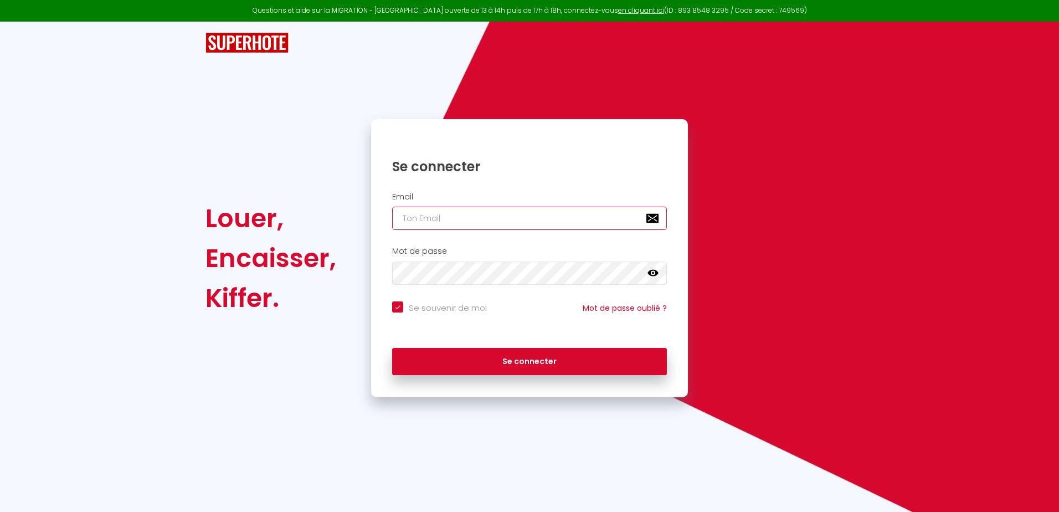
click at [454, 218] on input "email" at bounding box center [529, 218] width 275 height 23
type input "[EMAIL_ADDRESS][DOMAIN_NAME]"
click at [656, 271] on icon at bounding box center [652, 273] width 11 height 7
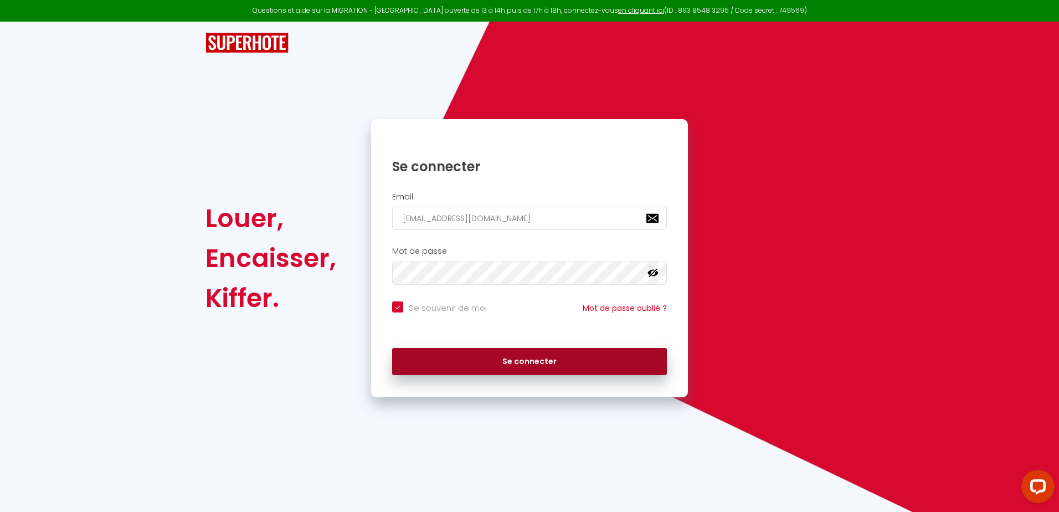
click at [512, 362] on button "Se connecter" at bounding box center [529, 362] width 275 height 28
click at [512, 353] on button "Se connecter" at bounding box center [529, 362] width 275 height 28
checkbox input "true"
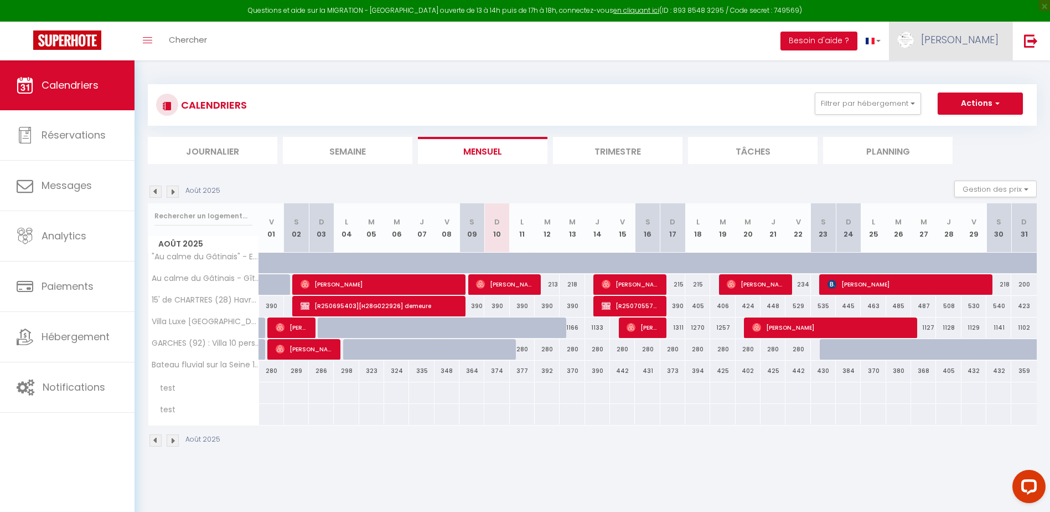
click at [972, 35] on span "[PERSON_NAME]" at bounding box center [960, 40] width 78 height 14
click at [971, 85] on link "Paramètres" at bounding box center [968, 77] width 82 height 19
select select "fr"
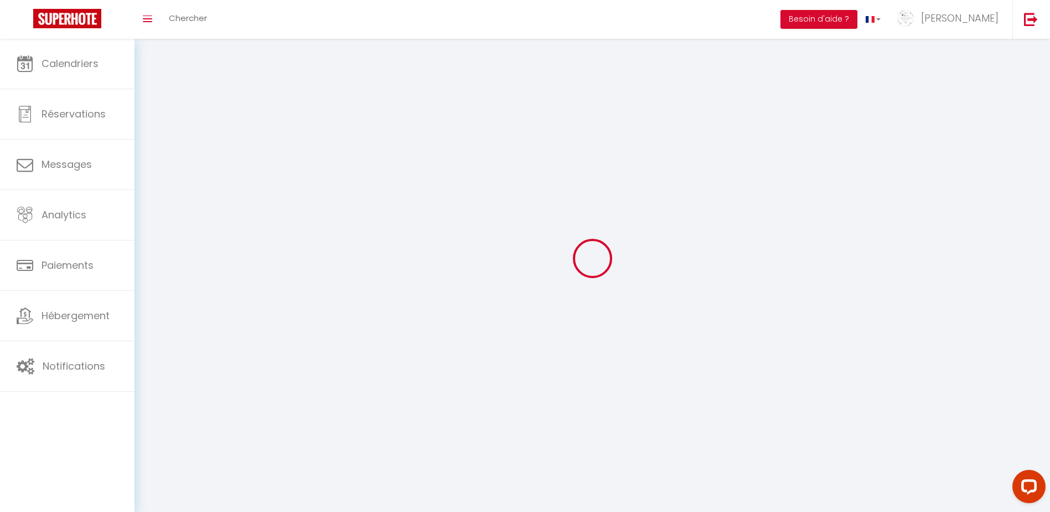
type input "[PERSON_NAME]"
type input "BOUQUEREL"
type input "0675829864"
type input "9 Rue des Vaux Martin"
type input "91720"
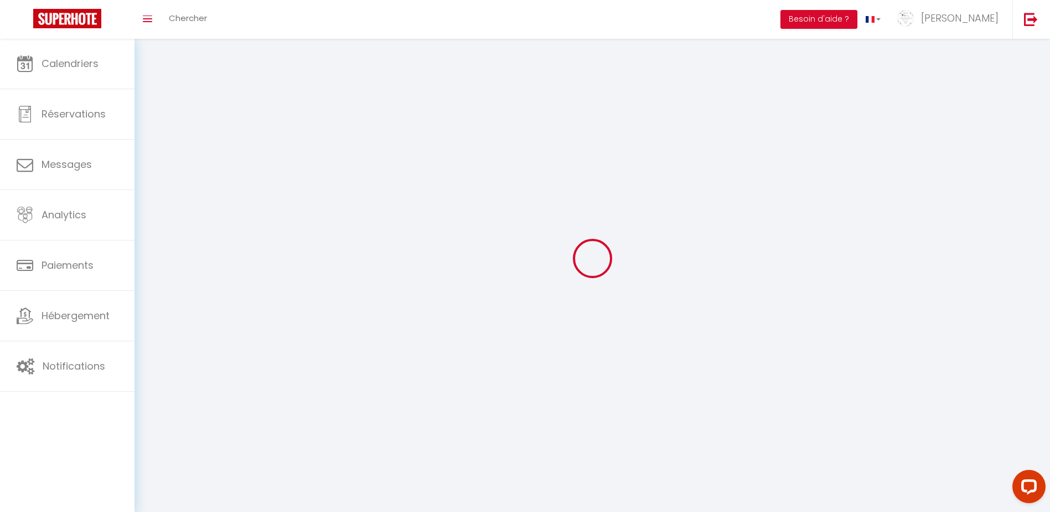
type input "Valpuiseaux"
type input "lJjAXwiduXU1D076iUQCa7liC"
type input "oVyD2kCimmbdkgEVoymWZVJaq"
select select "28"
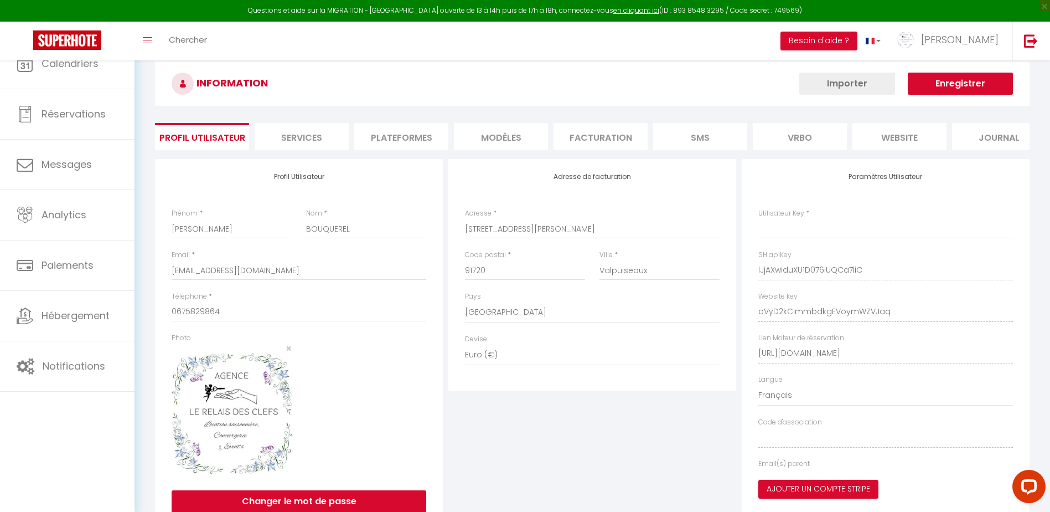
type input "lJjAXwiduXU1D076iUQCa7liC"
type input "oVyD2kCimmbdkgEVoymWZVJaq"
type input "https://app.superhote.com/#/get-available-rentals/oVyD2kCimmbdkgEVoymWZVJaq"
select select "fr"
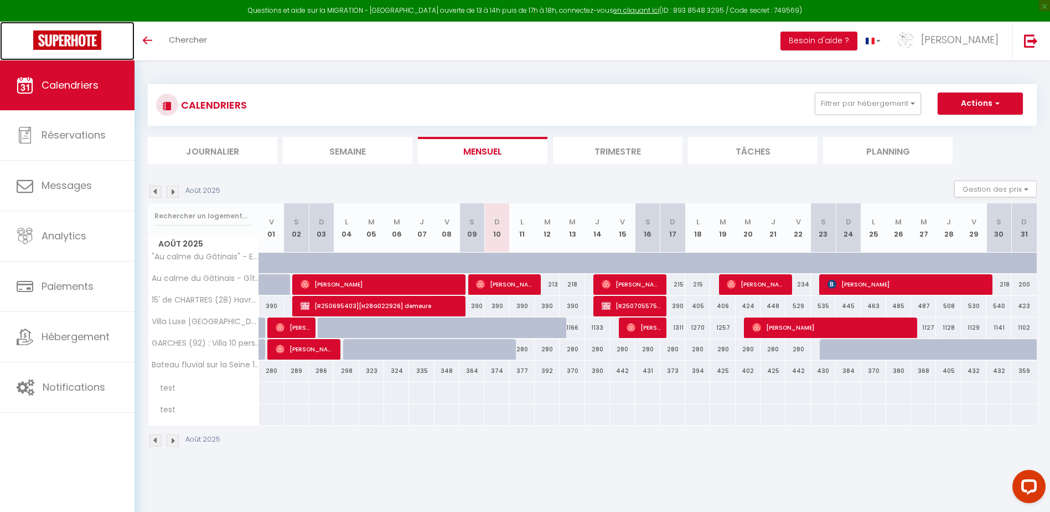
click at [69, 40] on img at bounding box center [67, 39] width 68 height 19
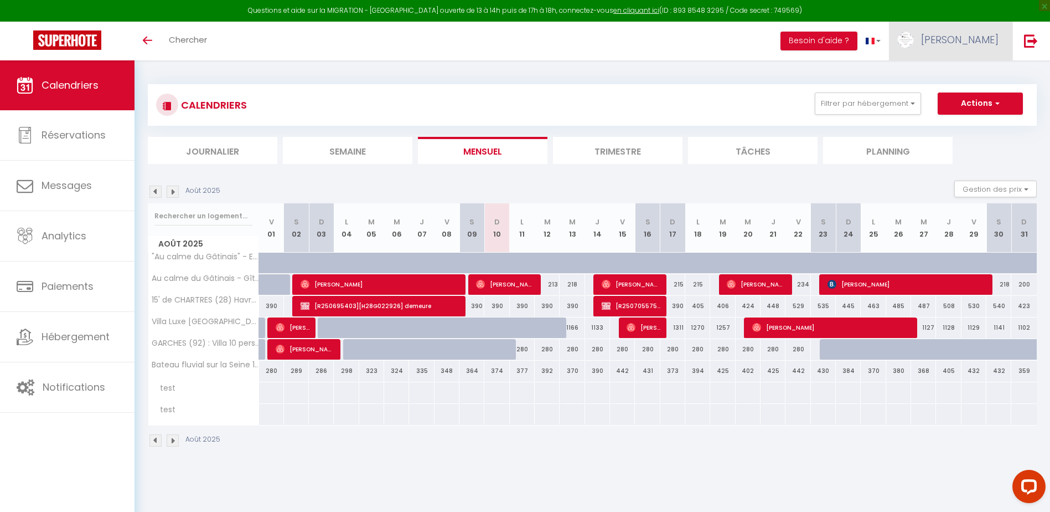
click at [975, 39] on span "[PERSON_NAME]" at bounding box center [960, 40] width 78 height 14
click at [945, 81] on link "Paramètres" at bounding box center [968, 77] width 82 height 19
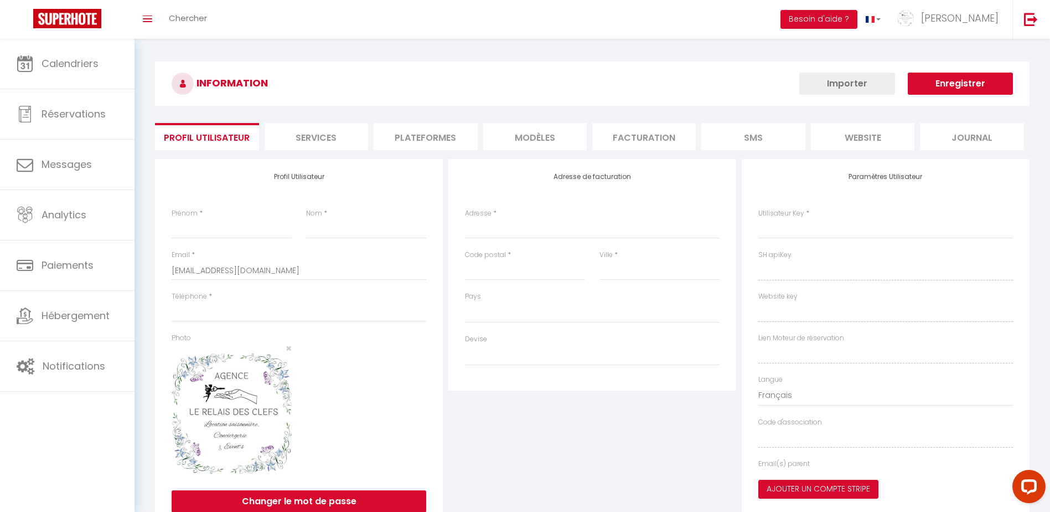
type input "[PERSON_NAME]"
type input "BOUQUEREL"
type input "0675829864"
type input "9 Rue des Vaux Martin"
type input "91720"
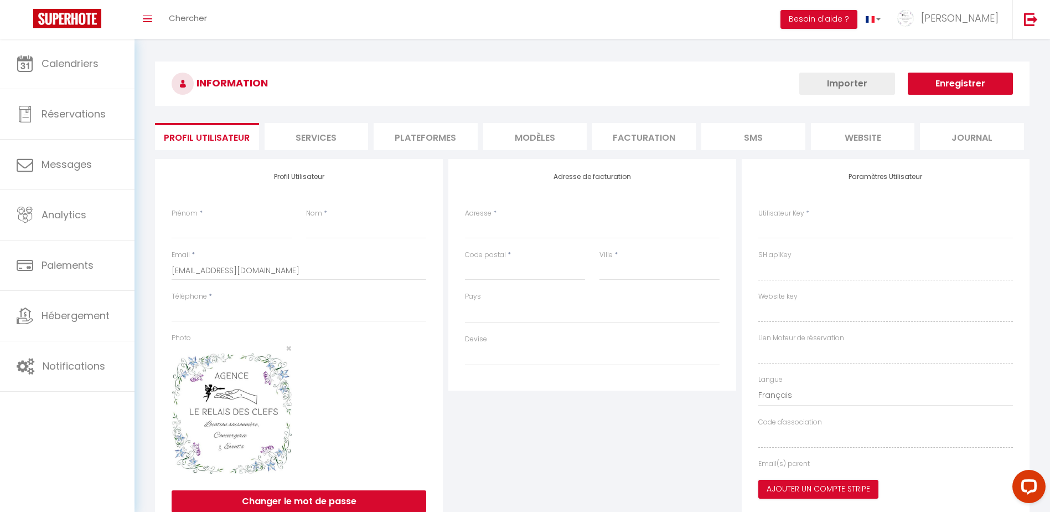
type input "Valpuiseaux"
type input "lJjAXwiduXU1D076iUQCa7liC"
type input "oVyD2kCimmbdkgEVoymWZVJaq"
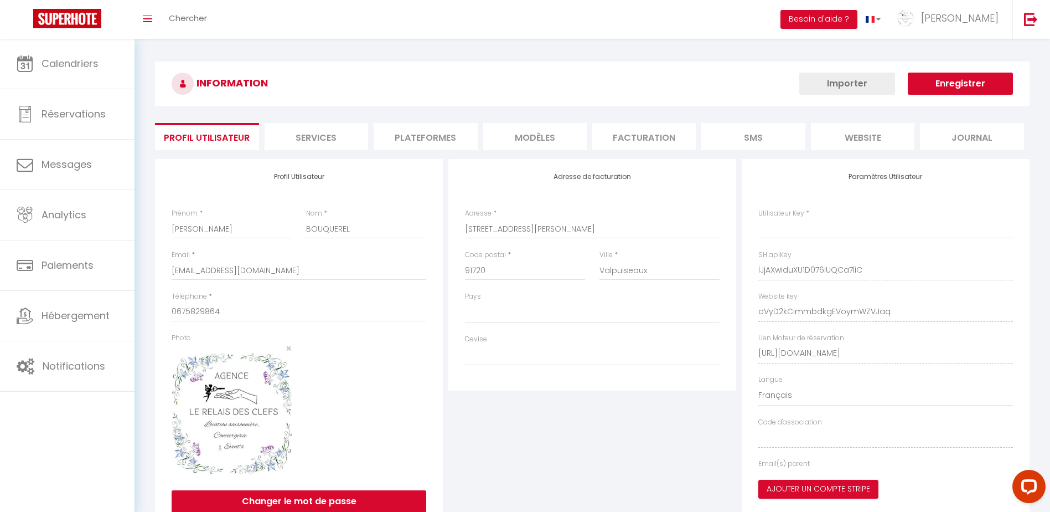
type input "lJjAXwiduXU1D076iUQCa7liC"
type input "oVyD2kCimmbdkgEVoymWZVJaq"
type input "https://app.superhote.com/#/get-available-rentals/oVyD2kCimmbdkgEVoymWZVJaq"
select select "28"
select select "fr"
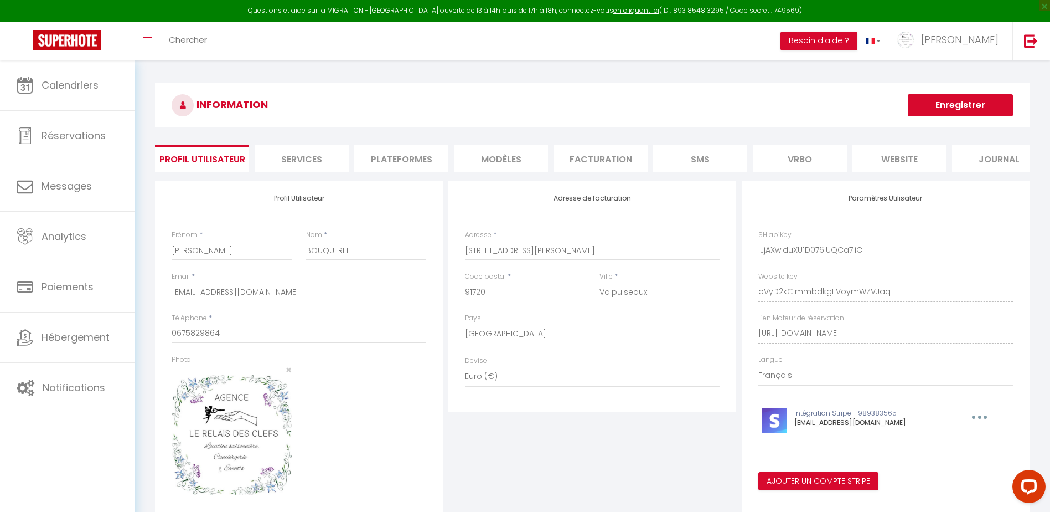
click at [406, 160] on li "Plateformes" at bounding box center [401, 158] width 94 height 27
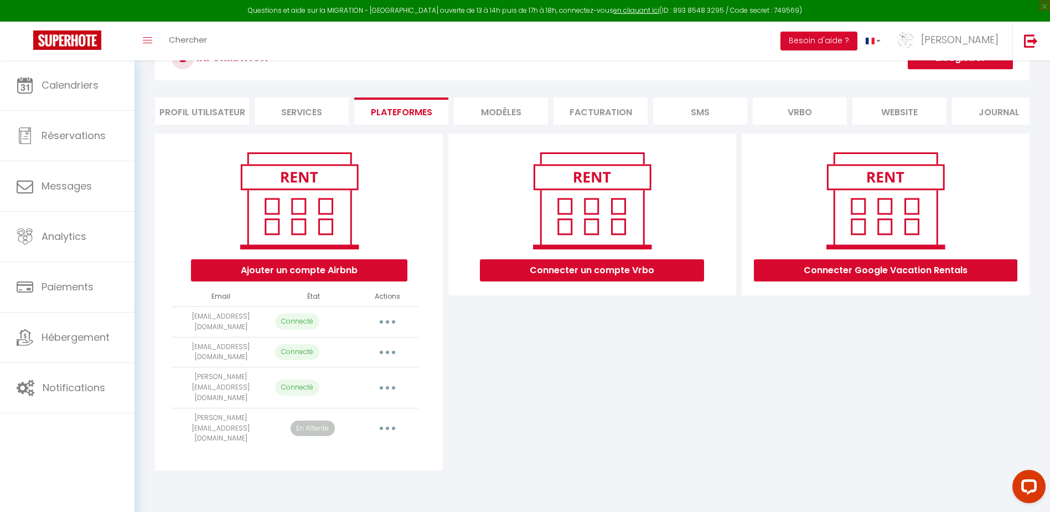
scroll to position [48, 0]
